Goal: Task Accomplishment & Management: Use online tool/utility

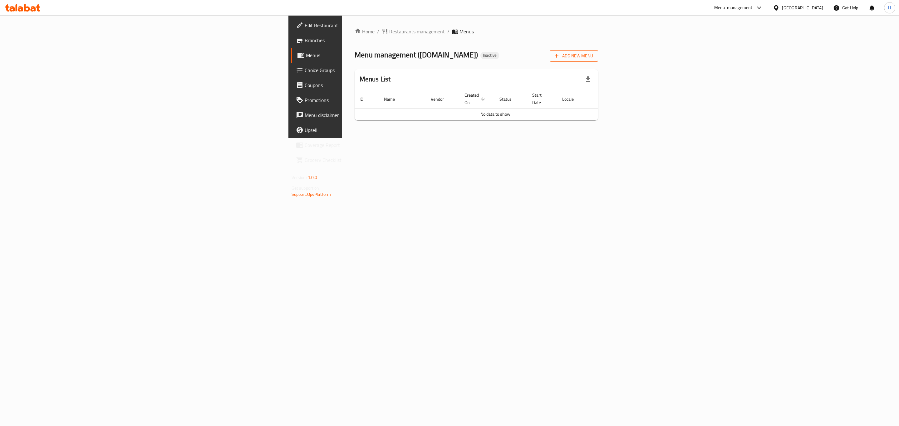
click at [593, 56] on span "Add New Menu" at bounding box center [574, 56] width 38 height 8
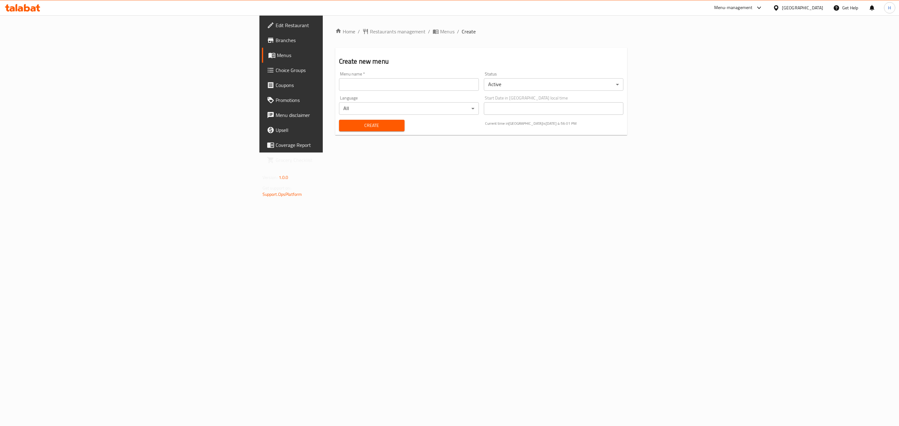
click at [339, 88] on input "text" at bounding box center [409, 84] width 140 height 12
type input "New Menu"
click at [344, 125] on span "Create" at bounding box center [372, 126] width 56 height 8
click at [433, 28] on icon "breadcrumb" at bounding box center [436, 31] width 6 height 6
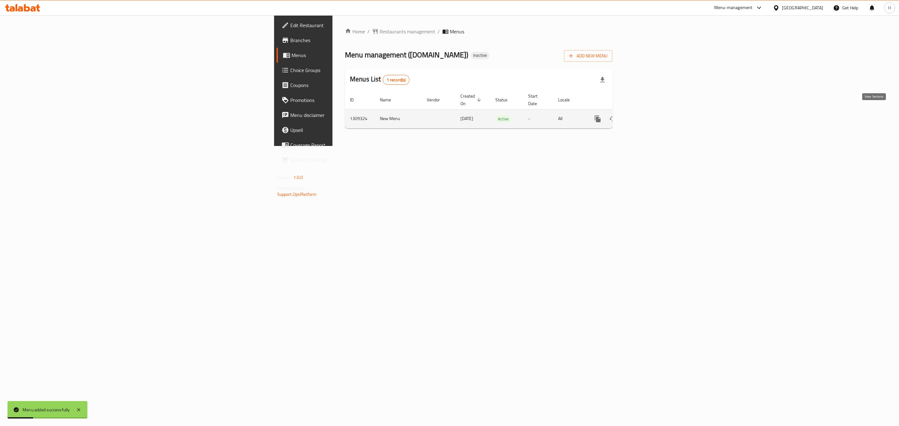
click at [647, 115] on icon "enhanced table" at bounding box center [642, 118] width 7 height 7
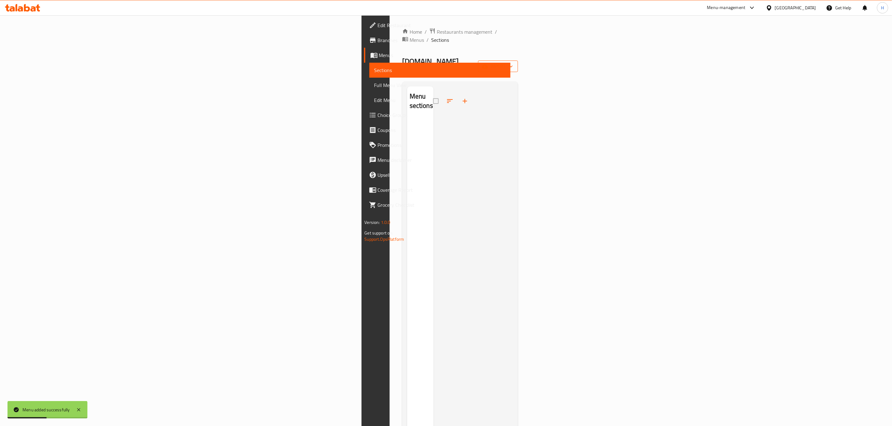
click at [513, 62] on span "import" at bounding box center [498, 66] width 30 height 8
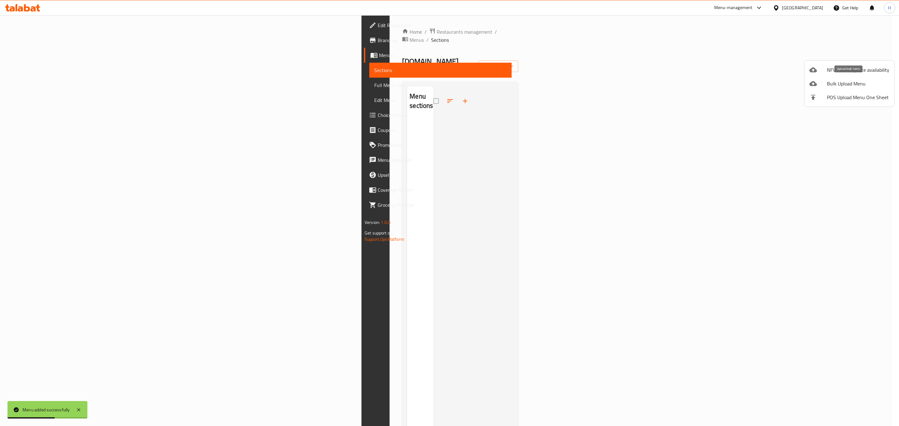
click at [832, 83] on span "Bulk Upload Menu" at bounding box center [858, 83] width 62 height 7
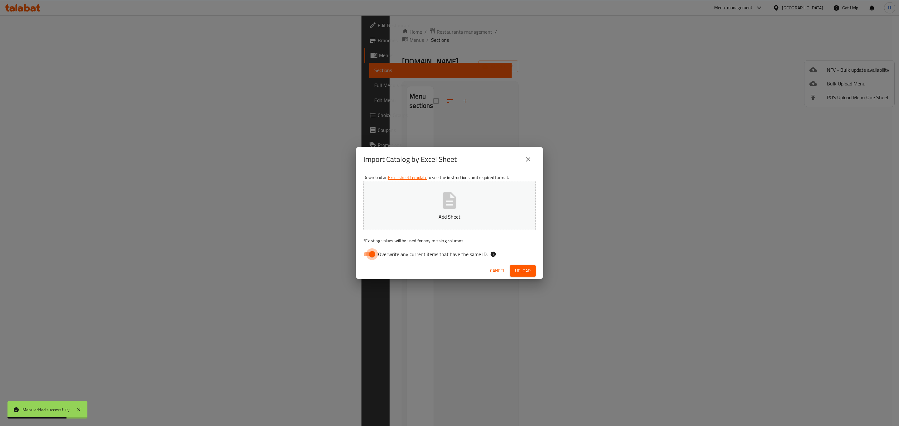
click at [369, 256] on input "Overwrite any current items that have the same ID." at bounding box center [372, 255] width 36 height 12
checkbox input "false"
click at [432, 204] on button "Add Sheet" at bounding box center [449, 205] width 172 height 49
click at [527, 274] on span "Upload" at bounding box center [523, 271] width 16 height 8
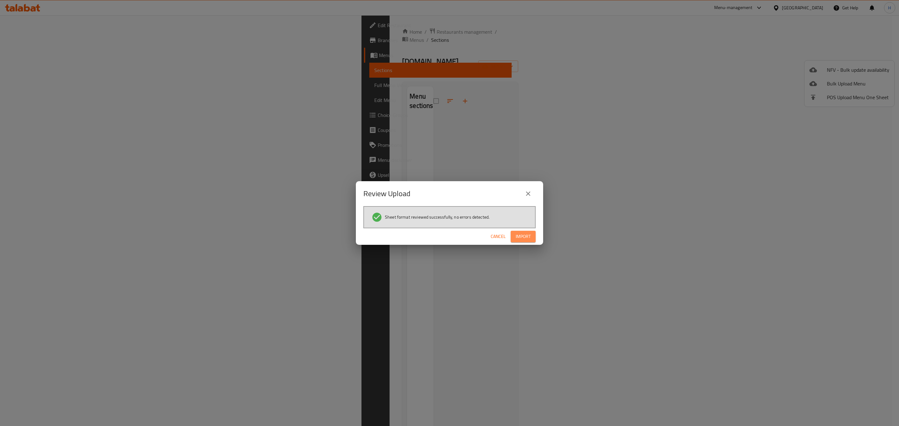
drag, startPoint x: 530, startPoint y: 232, endPoint x: 537, endPoint y: 225, distance: 9.5
click at [530, 232] on button "Import" at bounding box center [523, 237] width 25 height 12
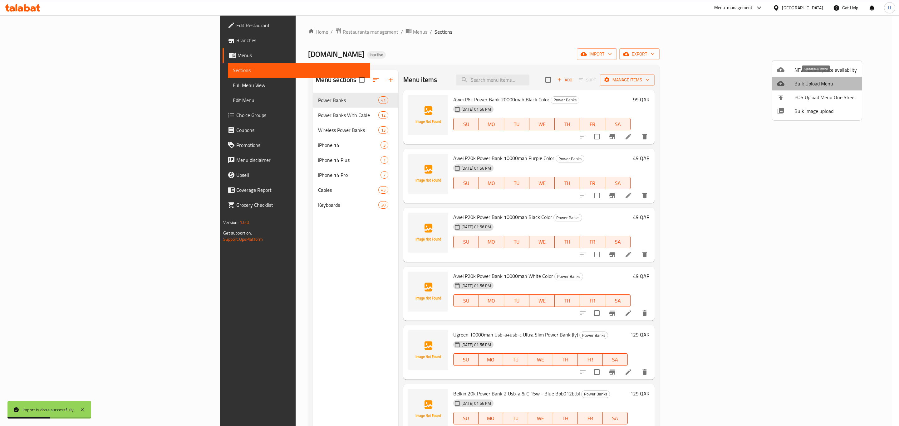
click at [826, 83] on span "Bulk Upload Menu" at bounding box center [826, 83] width 62 height 7
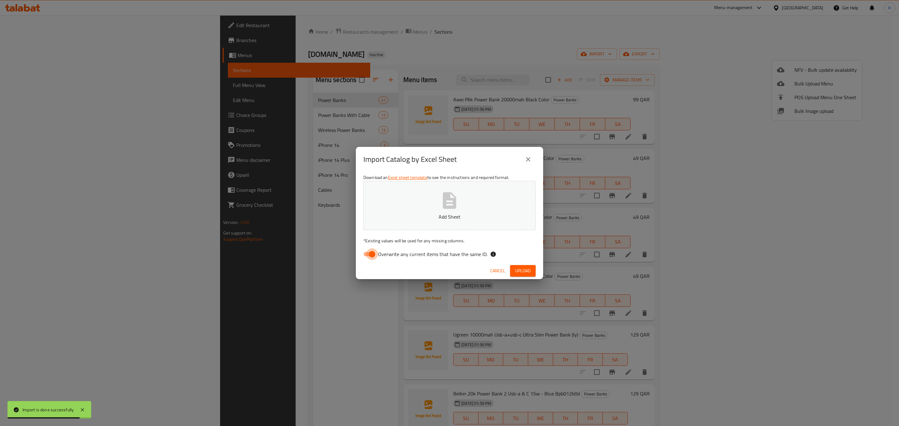
click at [369, 252] on input "Overwrite any current items that have the same ID." at bounding box center [372, 255] width 36 height 12
checkbox input "false"
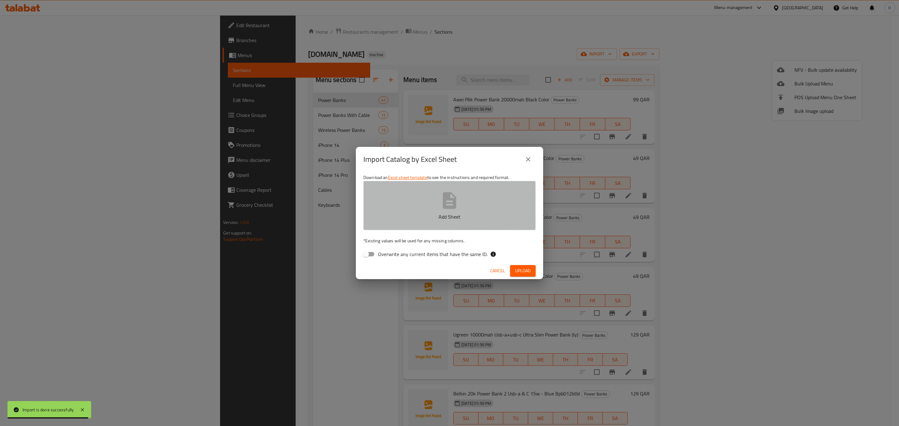
click at [449, 204] on icon "button" at bounding box center [450, 201] width 20 height 20
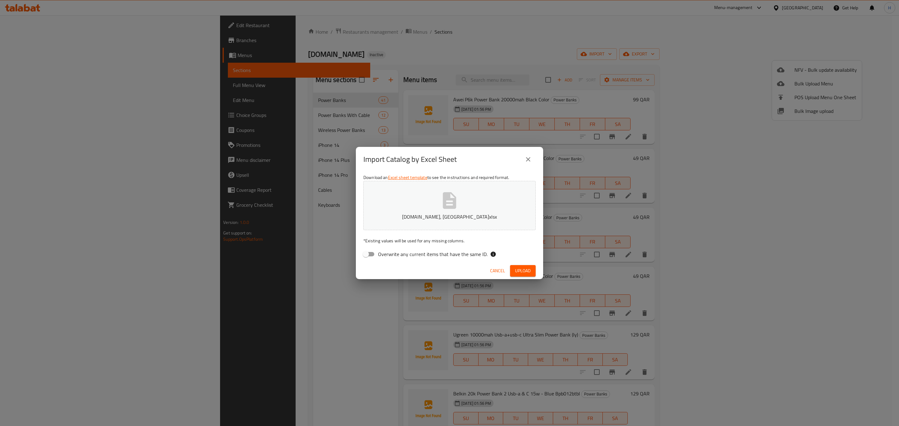
click at [371, 201] on button "[DOMAIN_NAME], [GEOGRAPHIC_DATA]xlsx" at bounding box center [449, 205] width 172 height 49
click at [529, 272] on span "Upload" at bounding box center [523, 271] width 16 height 8
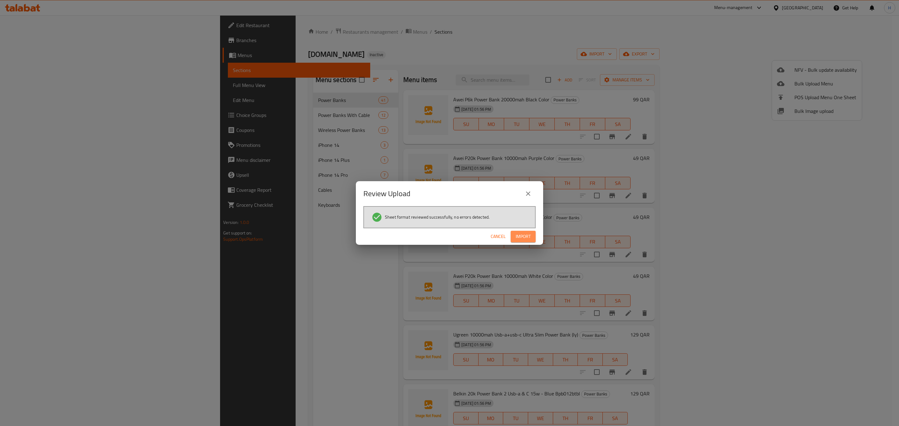
click at [528, 237] on span "Import" at bounding box center [523, 237] width 15 height 8
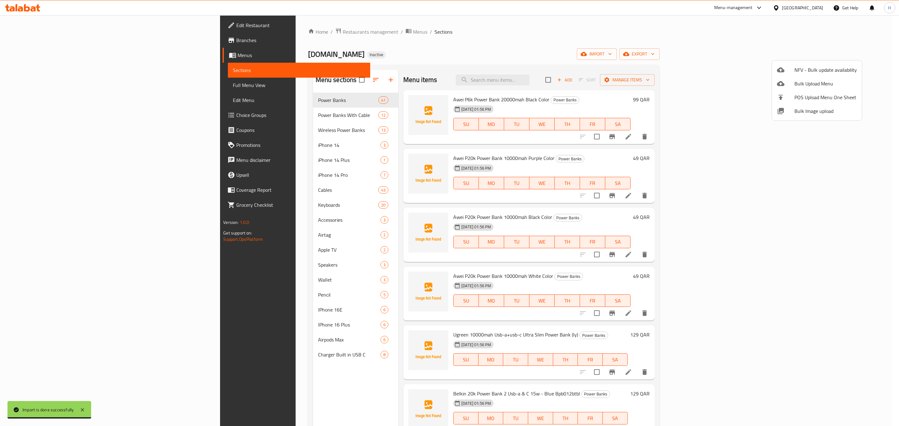
click at [43, 83] on div at bounding box center [449, 213] width 899 height 426
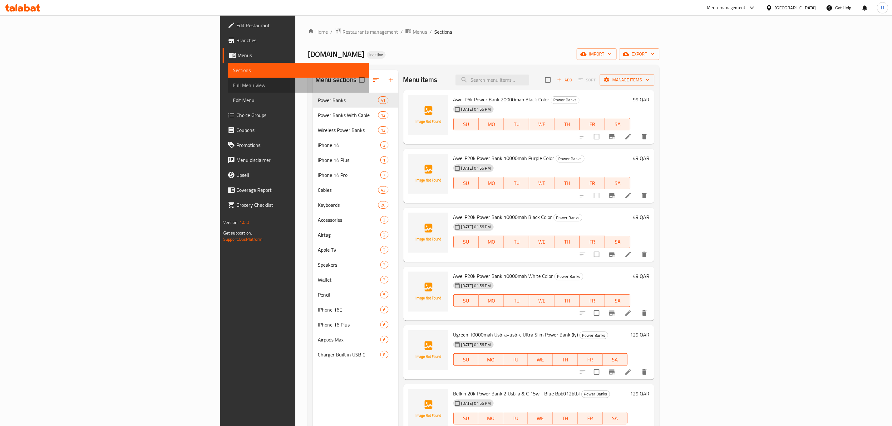
click at [233, 83] on span "Full Menu View" at bounding box center [298, 84] width 131 height 7
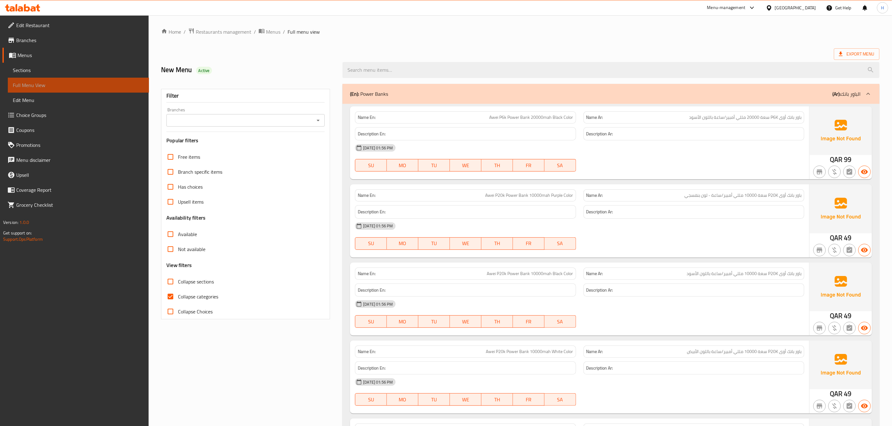
click at [43, 83] on span "Full Menu View" at bounding box center [78, 84] width 131 height 7
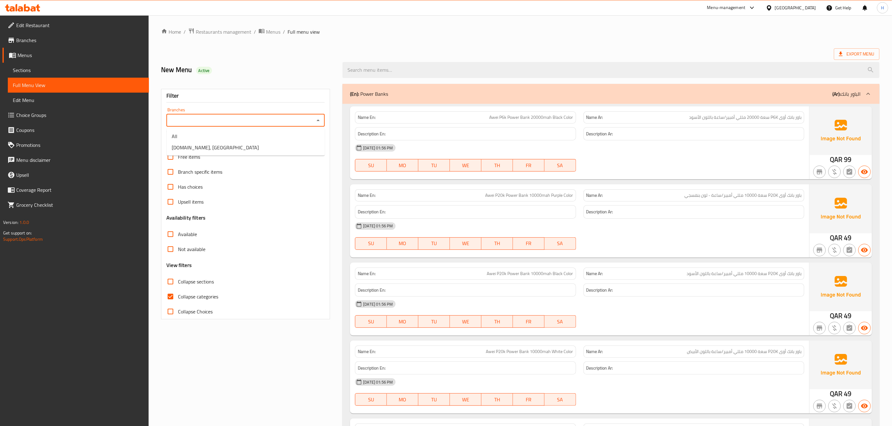
click at [220, 119] on input "Branches" at bounding box center [240, 120] width 144 height 9
click at [213, 142] on li "[DOMAIN_NAME], [GEOGRAPHIC_DATA]" at bounding box center [246, 147] width 158 height 11
type input "[DOMAIN_NAME], [GEOGRAPHIC_DATA]"
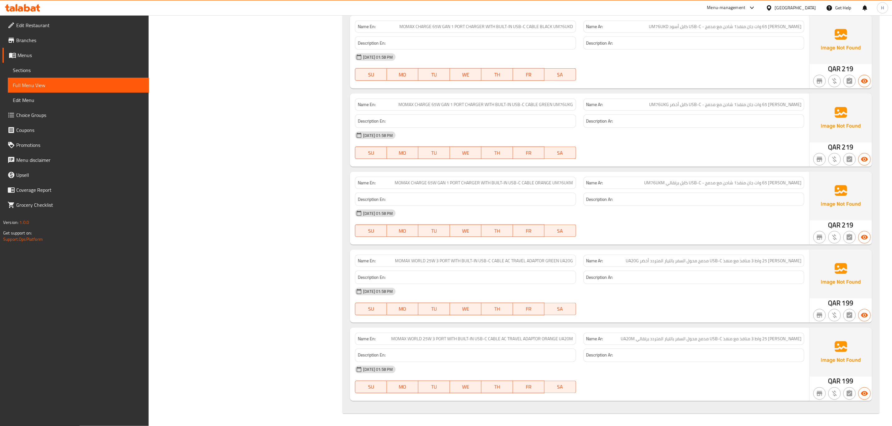
scroll to position [14771, 0]
